Goal: Find specific page/section: Find specific page/section

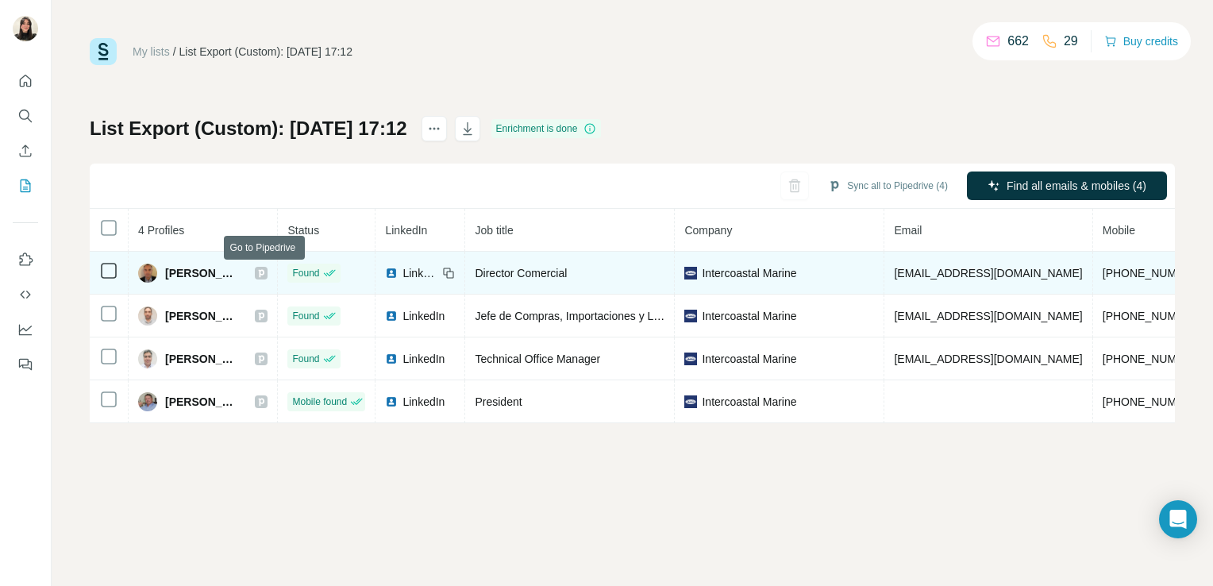
click at [260, 270] on div at bounding box center [261, 273] width 13 height 13
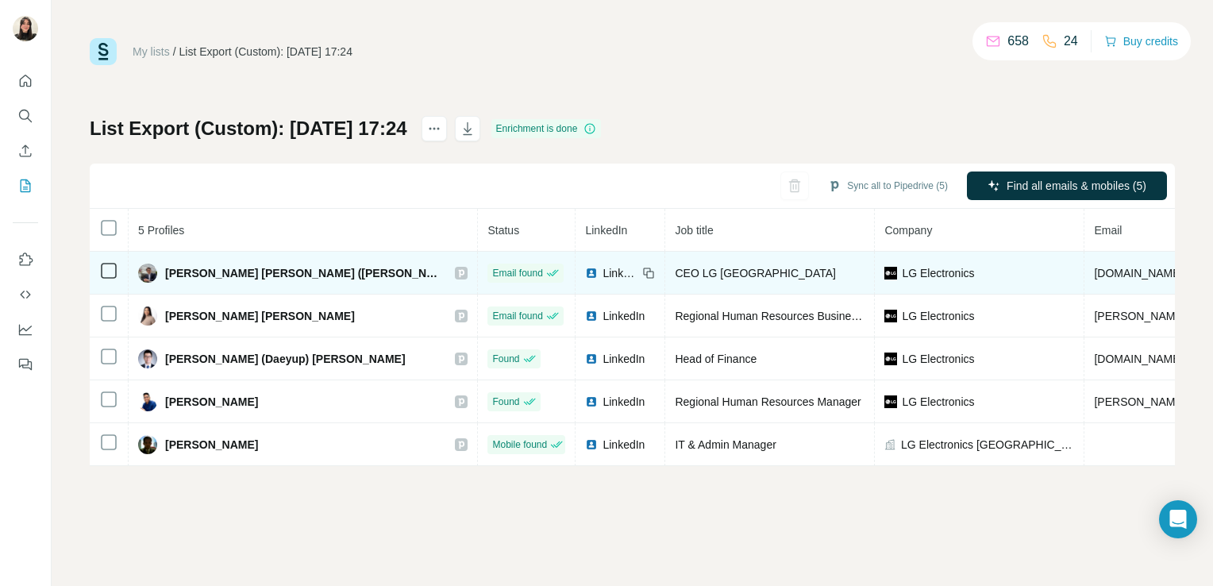
click at [459, 269] on icon at bounding box center [462, 273] width 6 height 8
